Goal: Task Accomplishment & Management: Manage account settings

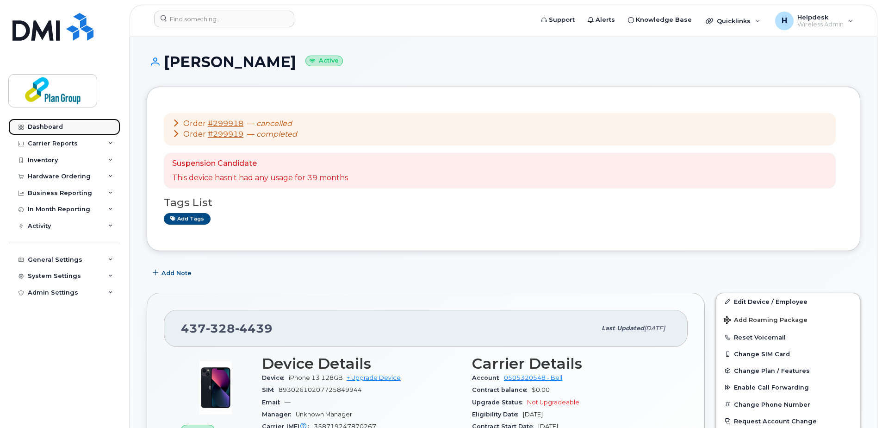
click at [56, 128] on div "Dashboard" at bounding box center [45, 126] width 35 height 7
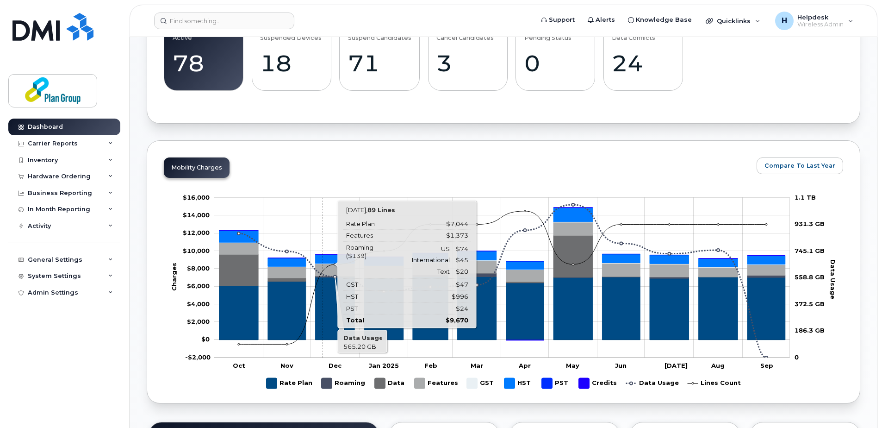
scroll to position [93, 0]
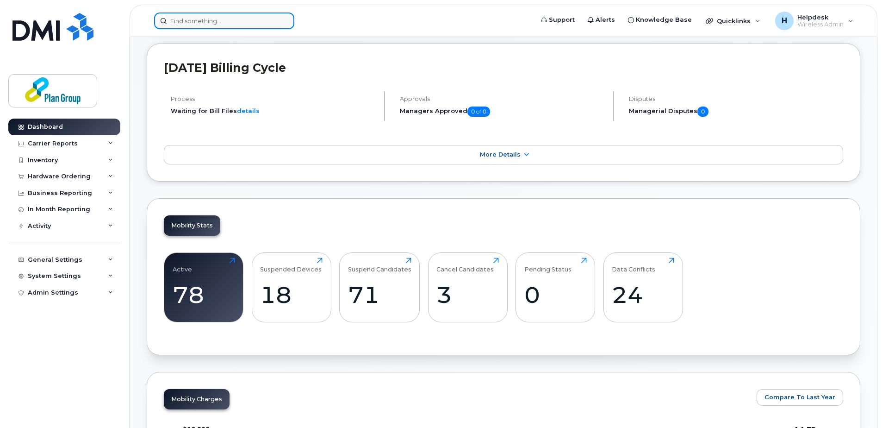
drag, startPoint x: 233, startPoint y: 17, endPoint x: 232, endPoint y: 22, distance: 4.8
click at [233, 17] on input at bounding box center [224, 20] width 140 height 17
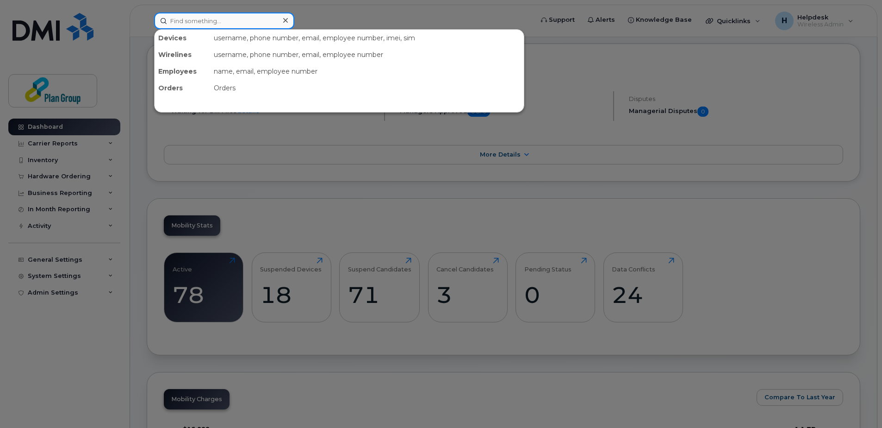
click at [206, 25] on input at bounding box center [224, 20] width 140 height 17
click at [254, 23] on input at bounding box center [224, 20] width 140 height 17
click at [212, 22] on input at bounding box center [224, 20] width 140 height 17
click at [265, 22] on input at bounding box center [224, 20] width 140 height 17
paste input "6137351488"
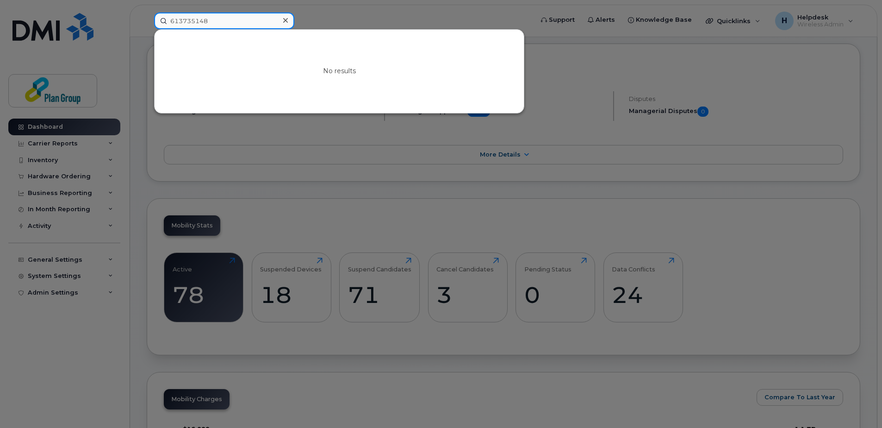
drag, startPoint x: 253, startPoint y: 19, endPoint x: 136, endPoint y: 14, distance: 116.7
click at [147, 14] on div "613735148 No results" at bounding box center [341, 20] width 388 height 17
paste input "54949872"
drag, startPoint x: 209, startPoint y: 22, endPoint x: 139, endPoint y: 20, distance: 69.9
click at [147, 20] on div "549498728 No results" at bounding box center [341, 20] width 388 height 17
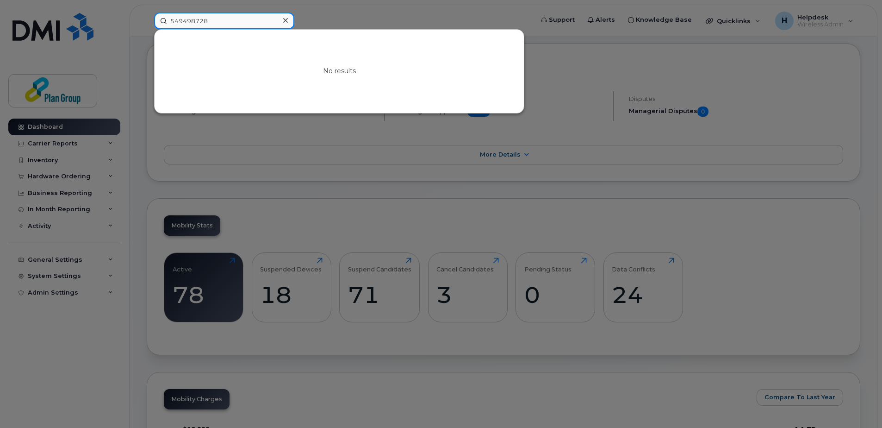
paste input "195240912"
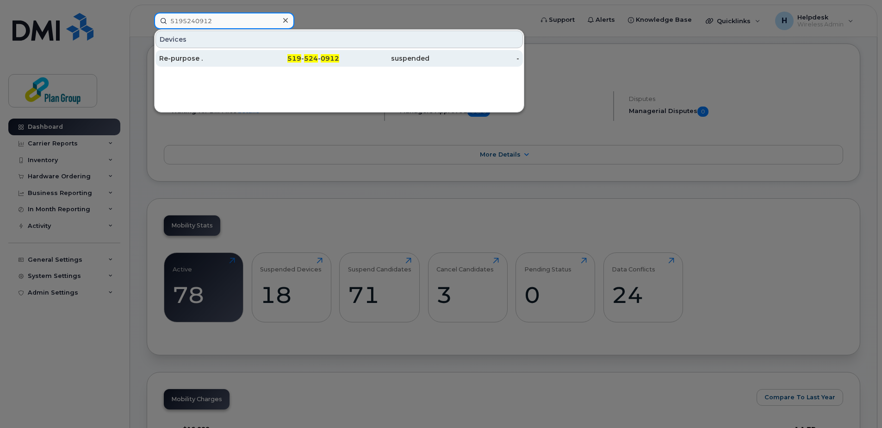
type input "5195240912"
click at [241, 54] on div "Re-purpose ." at bounding box center [204, 58] width 90 height 17
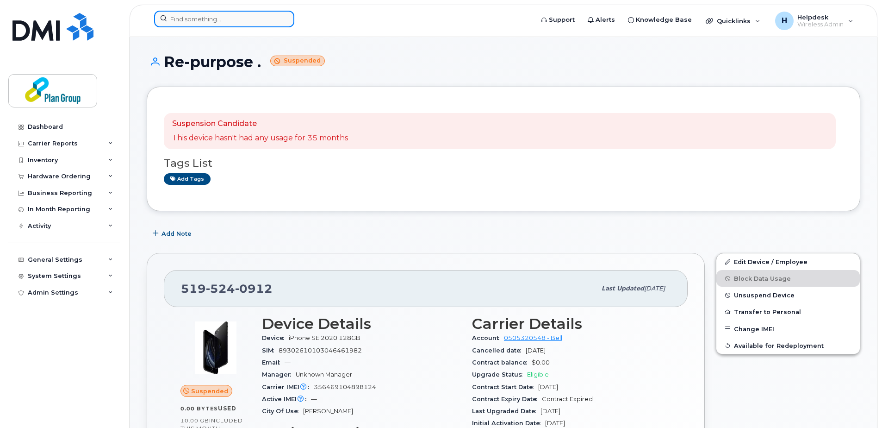
click at [251, 14] on input at bounding box center [224, 19] width 140 height 17
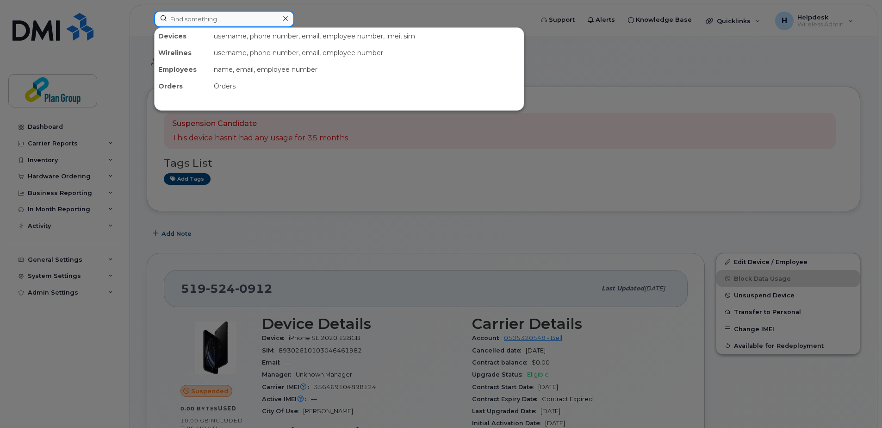
paste input "4373294176"
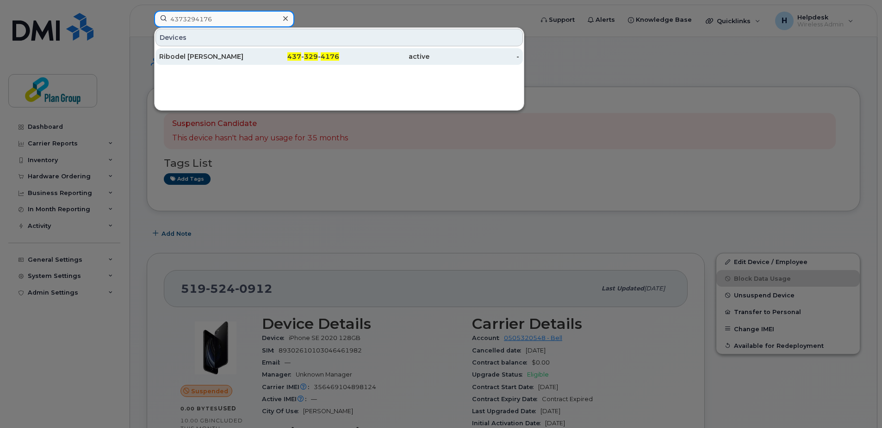
type input "4373294176"
click at [255, 53] on div "437 - 329 - 4176" at bounding box center [294, 56] width 90 height 9
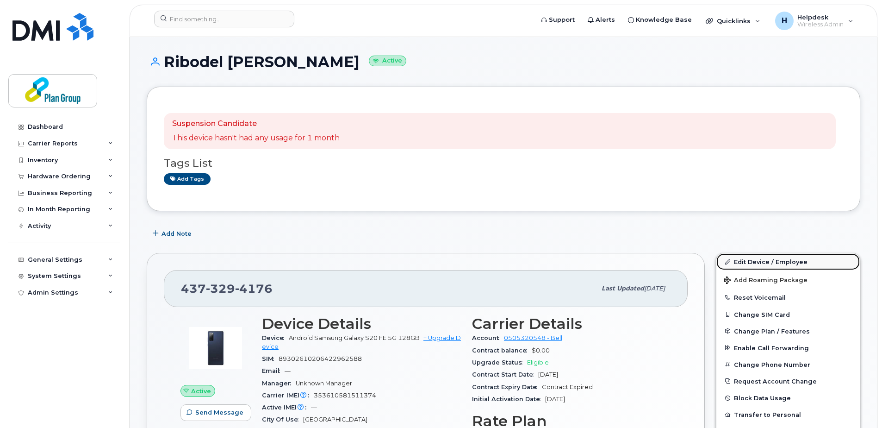
click at [759, 261] on link "Edit Device / Employee" at bounding box center [787, 261] width 143 height 17
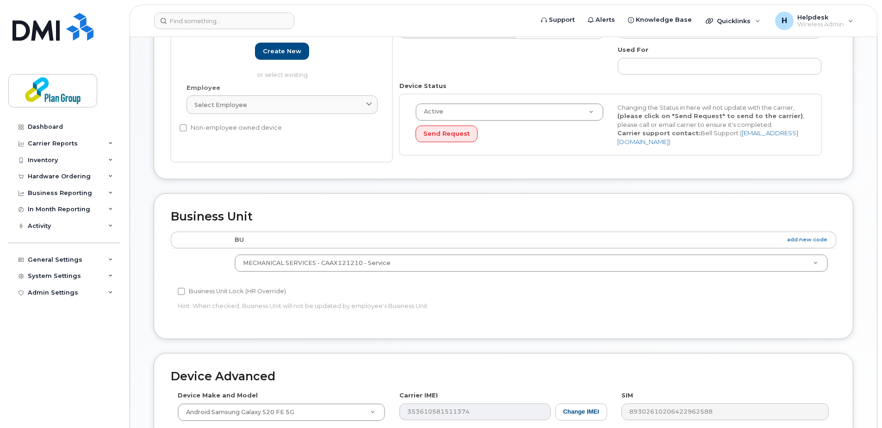
scroll to position [370, 0]
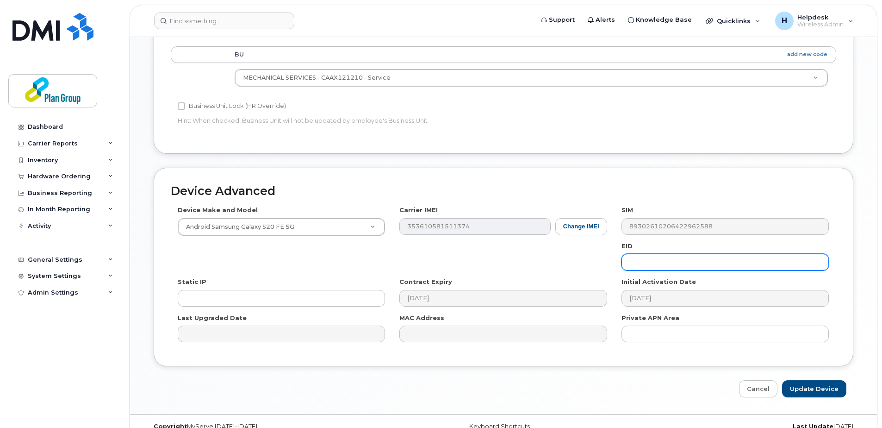
click at [672, 262] on input "text" at bounding box center [725, 262] width 207 height 17
type input "No GID"
click at [816, 380] on input "Update Device" at bounding box center [814, 388] width 64 height 17
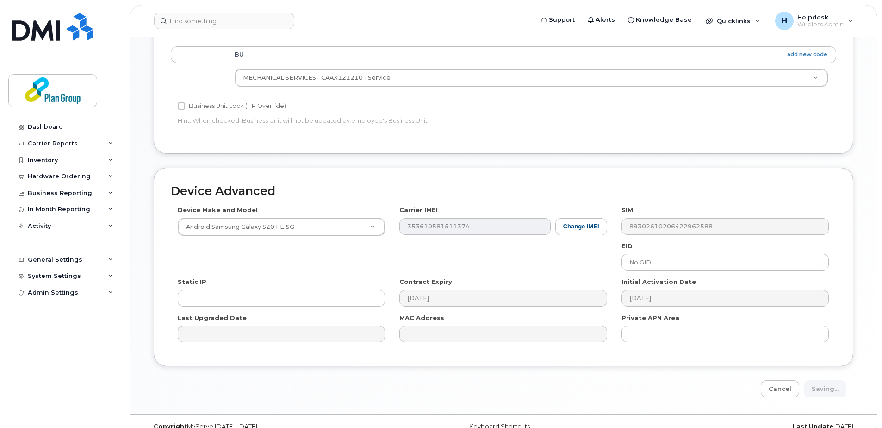
type input "Saving..."
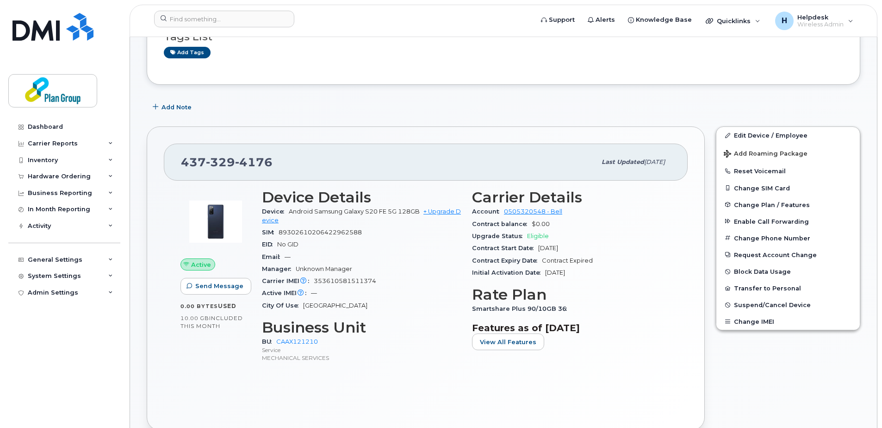
scroll to position [139, 0]
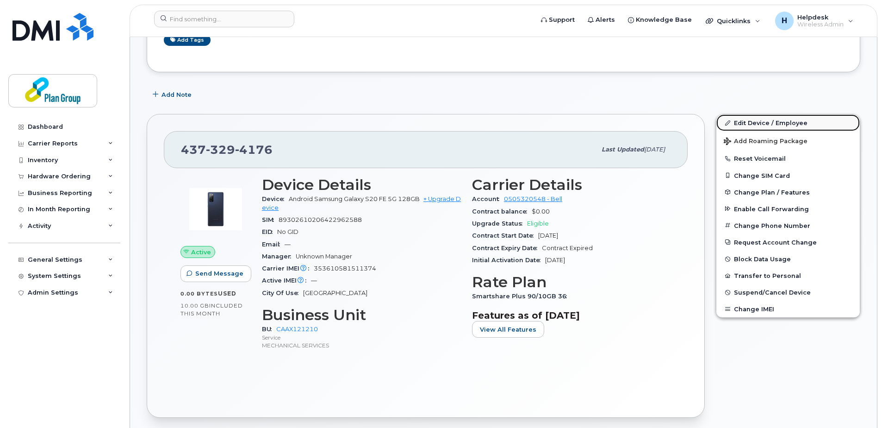
click at [768, 118] on link "Edit Device / Employee" at bounding box center [787, 122] width 143 height 17
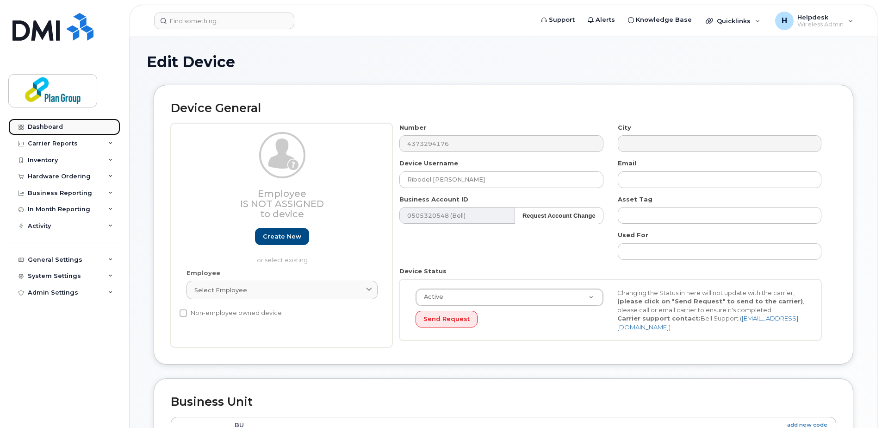
click at [40, 130] on div "Dashboard" at bounding box center [45, 126] width 35 height 7
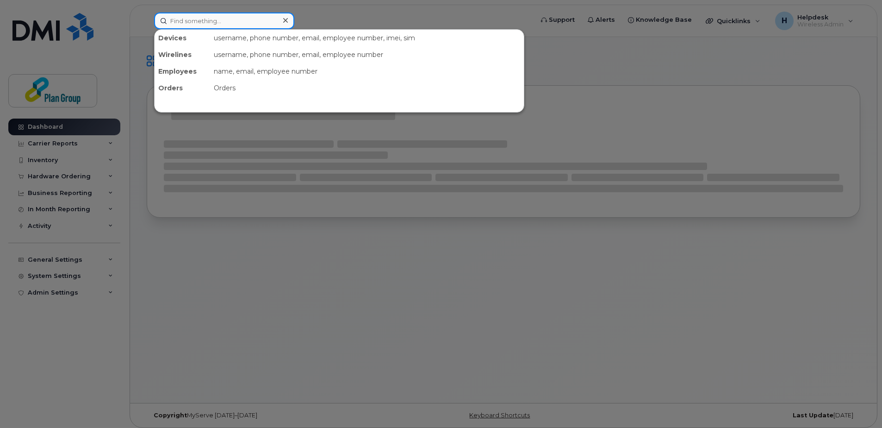
click at [219, 19] on input at bounding box center [224, 20] width 140 height 17
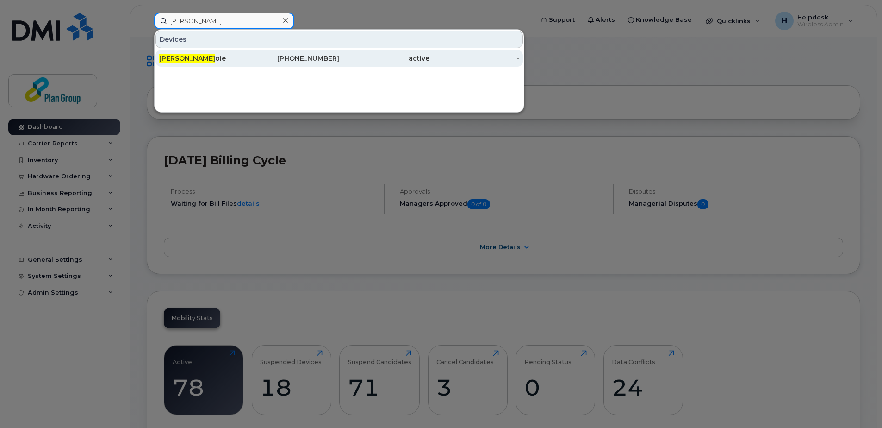
type input "[PERSON_NAME]"
click at [245, 51] on div "[PERSON_NAME] oie" at bounding box center [204, 58] width 90 height 17
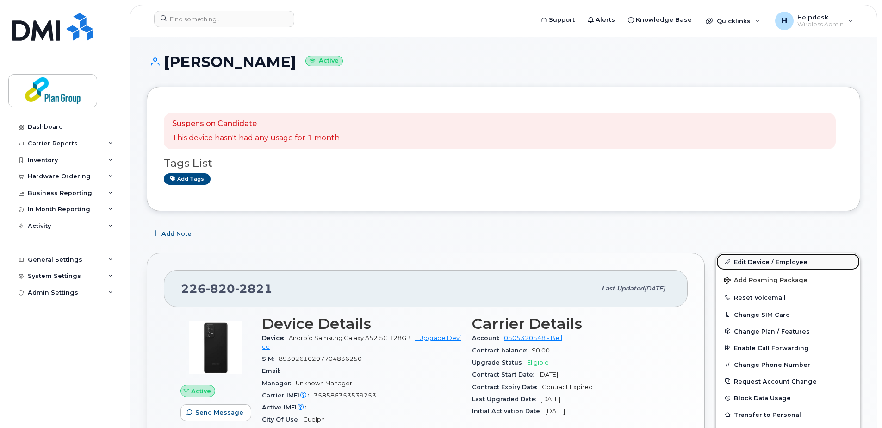
click at [757, 262] on link "Edit Device / Employee" at bounding box center [787, 261] width 143 height 17
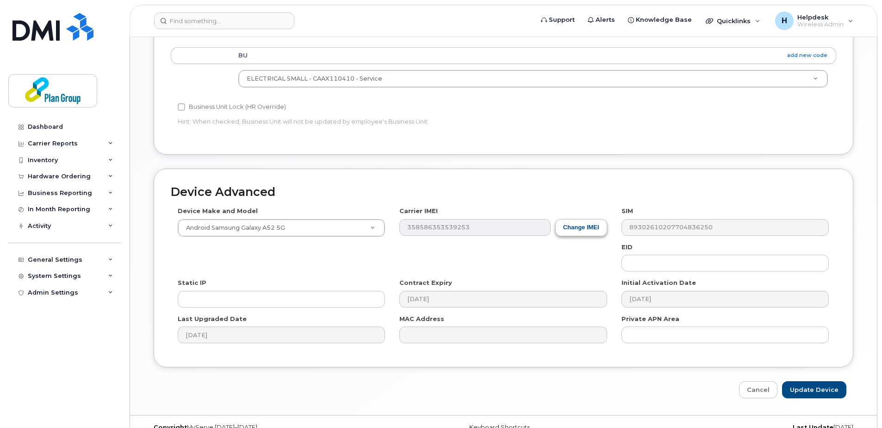
scroll to position [370, 0]
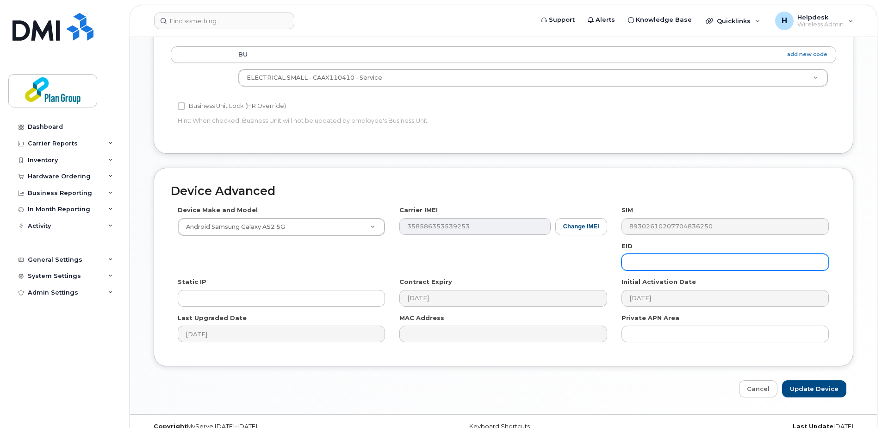
click at [707, 267] on input "text" at bounding box center [725, 262] width 207 height 17
paste input "jw8102@equans.com"
drag, startPoint x: 707, startPoint y: 264, endPoint x: 653, endPoint y: 264, distance: 53.7
click at [653, 264] on input "jw8102@equans.com" at bounding box center [725, 262] width 207 height 17
type input "jw8102"
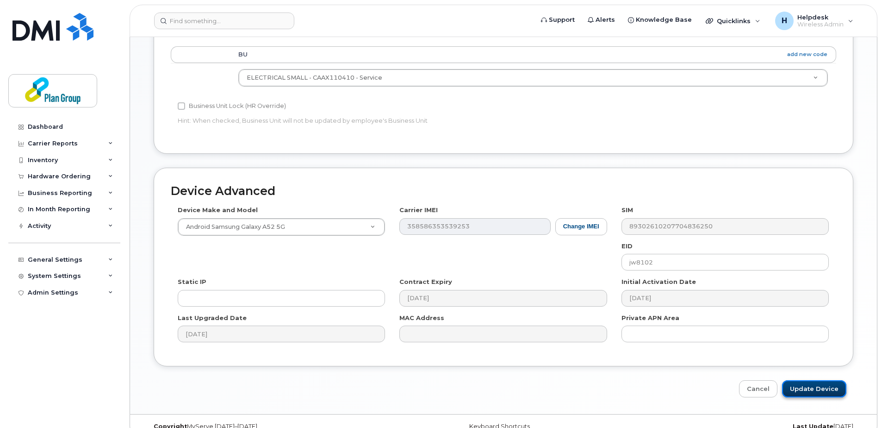
click at [809, 393] on input "Update Device" at bounding box center [814, 388] width 64 height 17
type input "Saving..."
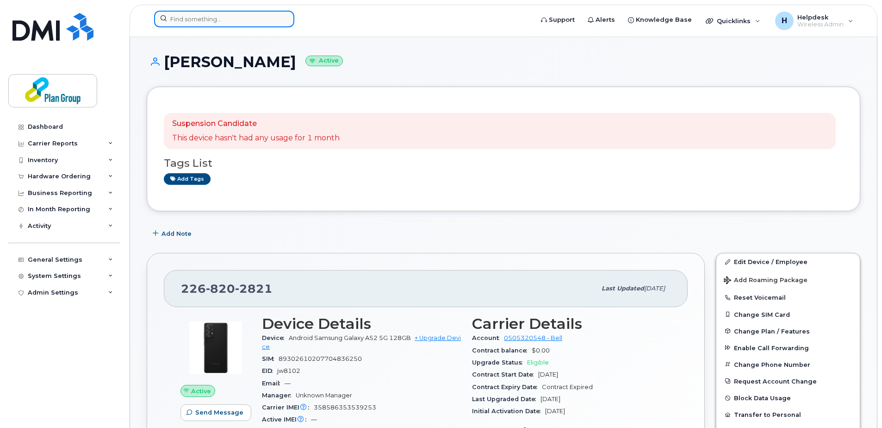
click at [249, 25] on input at bounding box center [224, 19] width 140 height 17
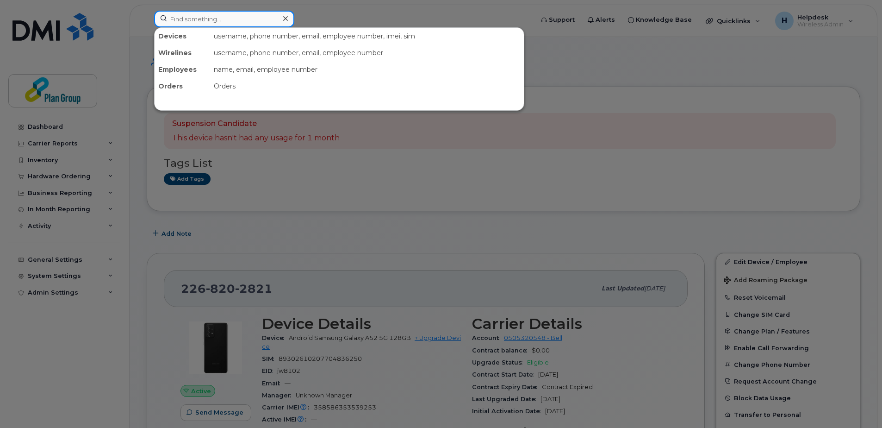
paste input "3435530147"
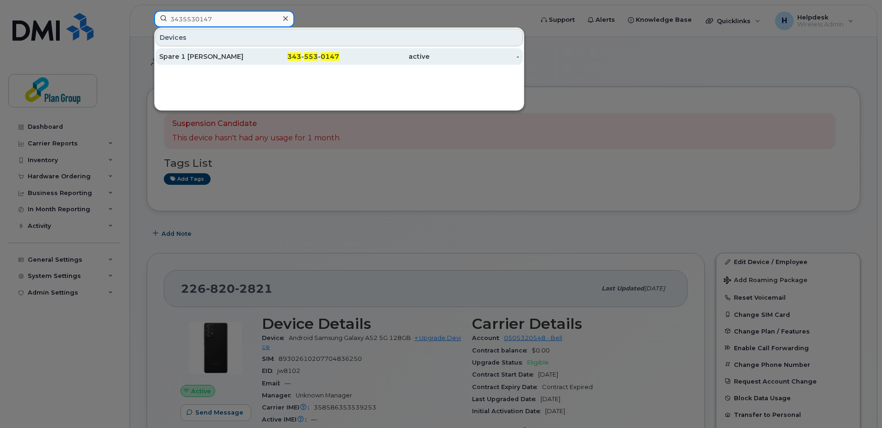
type input "3435530147"
click at [255, 51] on div "343 - 553 - 0147" at bounding box center [294, 56] width 90 height 17
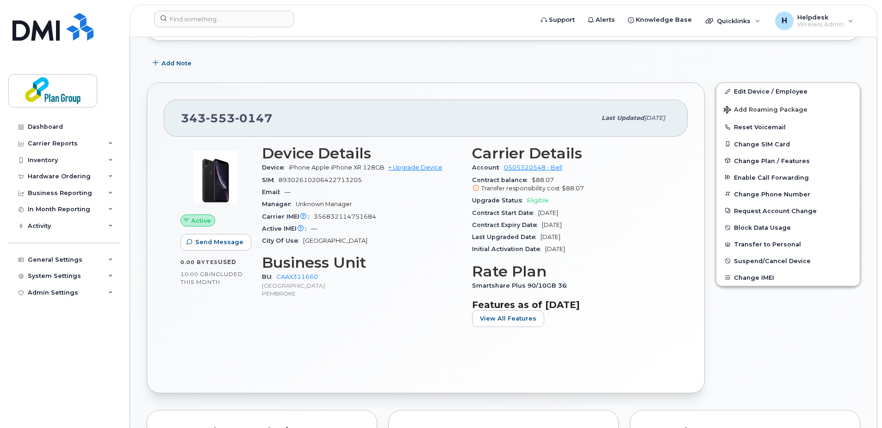
scroll to position [185, 0]
